Goal: Task Accomplishment & Management: Use online tool/utility

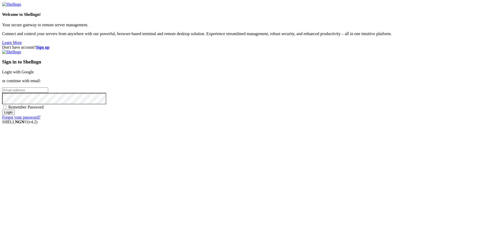
click at [34, 74] on link "Login with Google" at bounding box center [18, 72] width 32 height 4
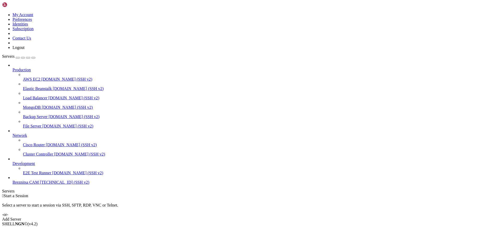
click at [40, 185] on span "[TECHNICAL_ID] (SSH v2)" at bounding box center [65, 182] width 50 height 4
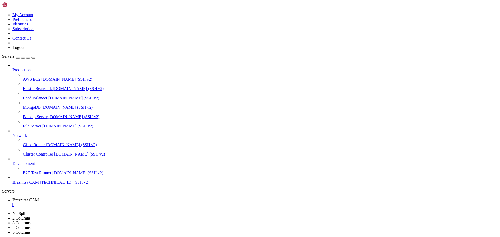
drag, startPoint x: 181, startPoint y: 393, endPoint x: 190, endPoint y: 415, distance: 24.3
drag, startPoint x: 6, startPoint y: 386, endPoint x: 69, endPoint y: 485, distance: 117.1
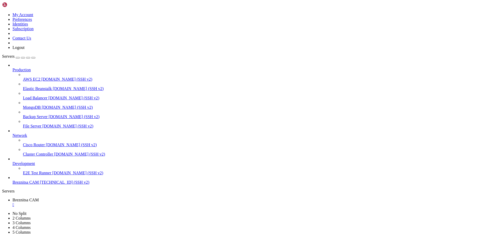
drag, startPoint x: 180, startPoint y: 469, endPoint x: 152, endPoint y: 453, distance: 32.2
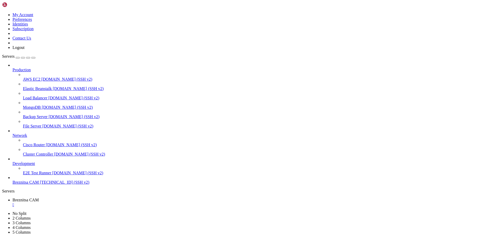
drag, startPoint x: 173, startPoint y: 377, endPoint x: 119, endPoint y: 364, distance: 55.6
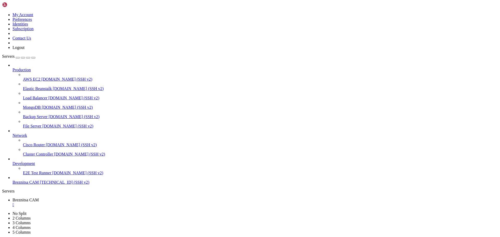
drag, startPoint x: 19, startPoint y: 485, endPoint x: 13, endPoint y: 469, distance: 17.1
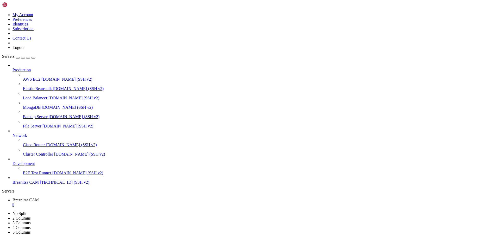
scroll to position [6052, 0]
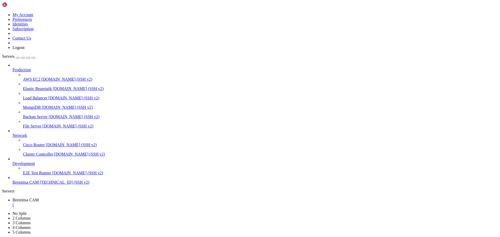
drag, startPoint x: 190, startPoint y: 483, endPoint x: 173, endPoint y: 461, distance: 27.3
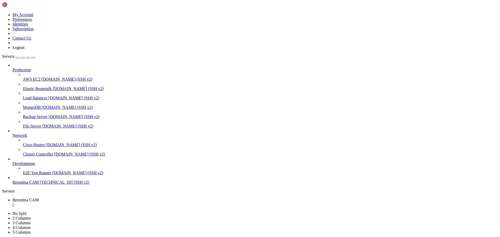
drag, startPoint x: 3, startPoint y: 422, endPoint x: 86, endPoint y: 432, distance: 83.4
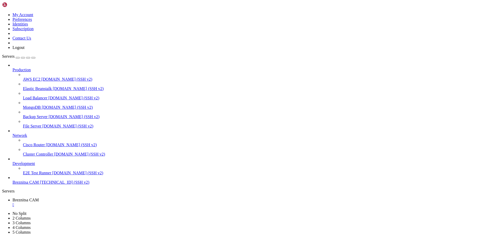
scroll to position [9874, 0]
drag, startPoint x: 4, startPoint y: 423, endPoint x: 97, endPoint y: 355, distance: 115.0
